Goal: Task Accomplishment & Management: Use online tool/utility

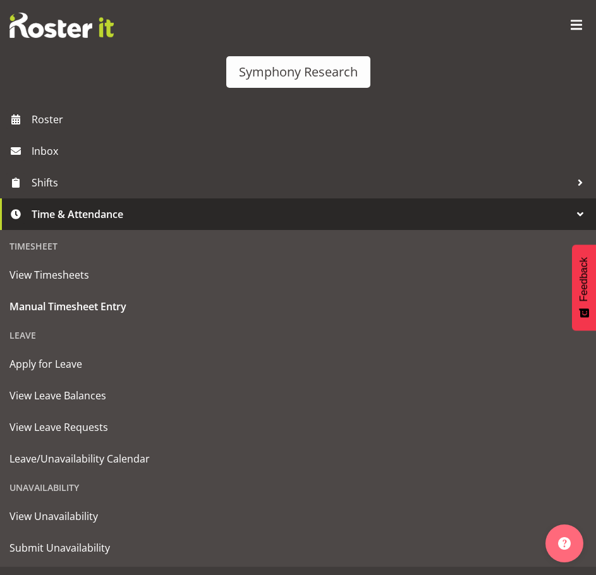
select select "81298"
select select "10587"
select select "47"
select select "81298"
select select "10587"
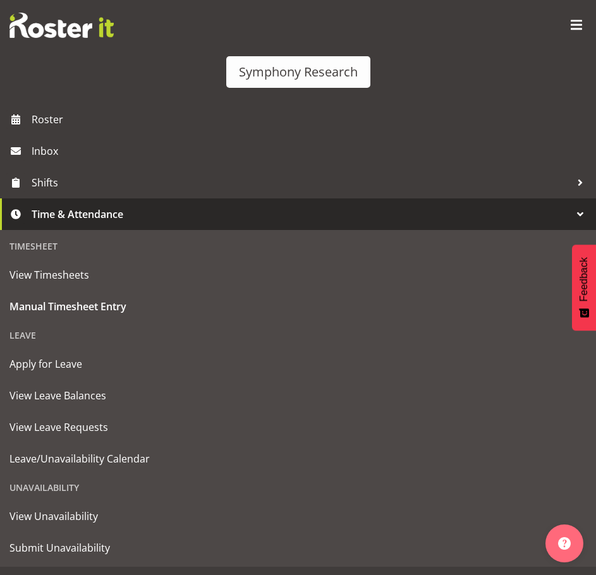
select select "47"
select select "81298"
select select "10587"
select select "47"
select select "81298"
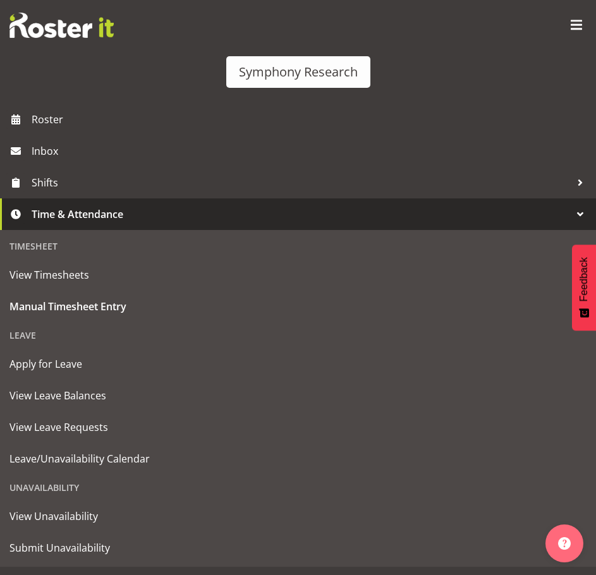
select select "10587"
select select "47"
select select "81561"
select select "10587"
select select "47"
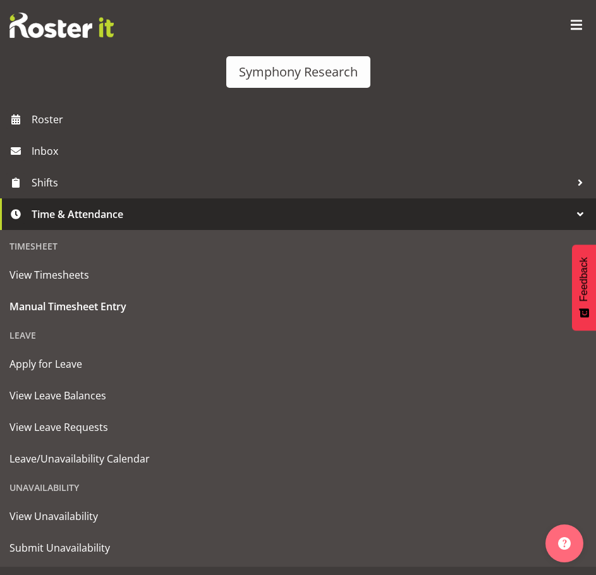
select select "81298"
select select "10587"
select select "47"
select select "81299"
select select "10587"
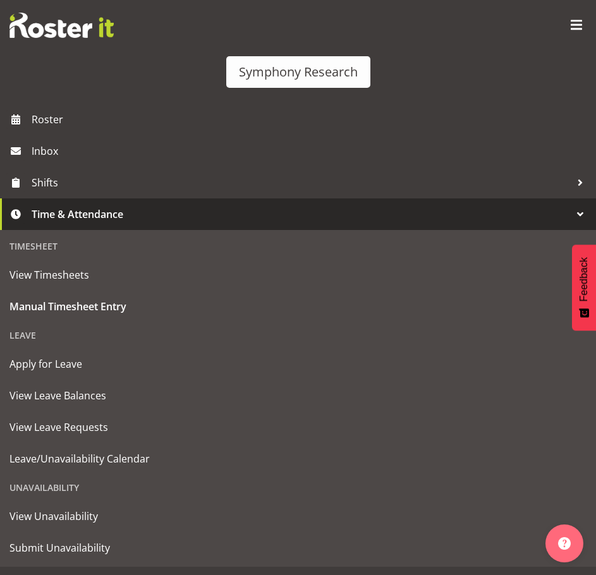
select select "47"
select select "81299"
select select "10587"
select select "47"
select select "81299"
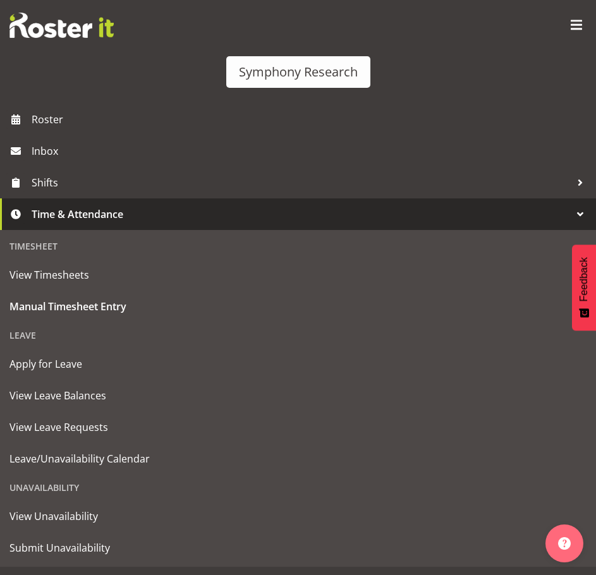
select select "10587"
select select "47"
click at [566, 35] on span at bounding box center [576, 25] width 20 height 20
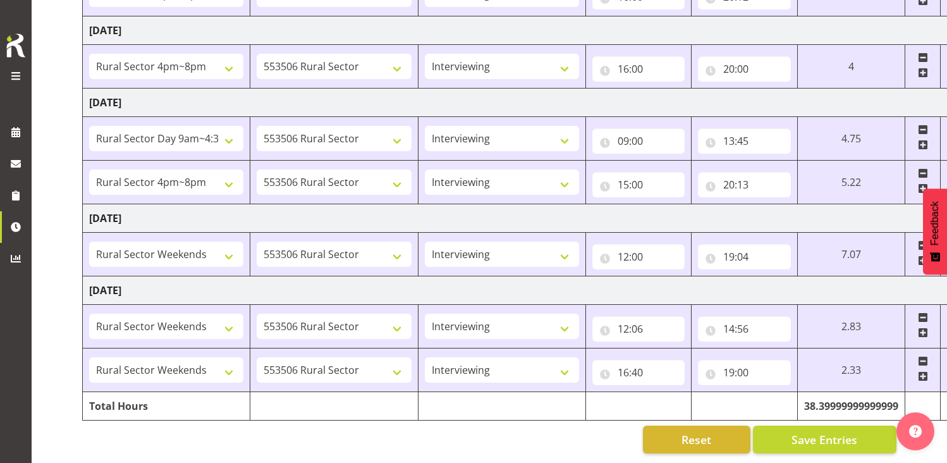
scroll to position [409, 0]
